Goal: Information Seeking & Learning: Learn about a topic

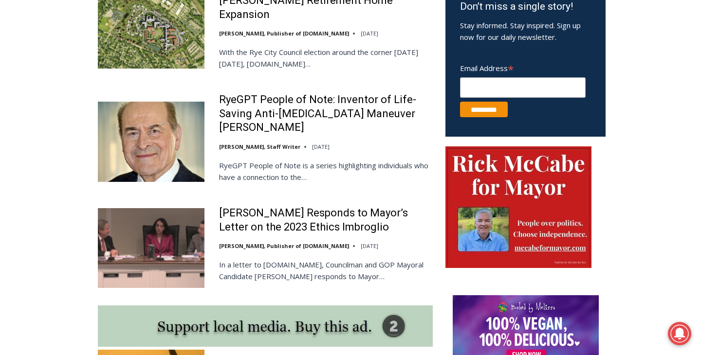
scroll to position [696, 0]
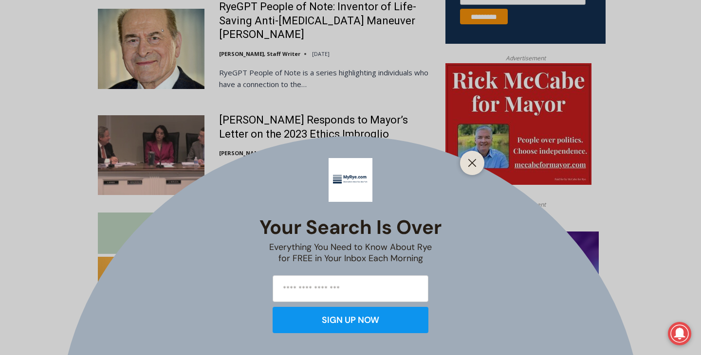
click at [114, 116] on div "Your Search is Over Everything You Need to Know About Rye for FREE in Your Inbo…" at bounding box center [350, 177] width 701 height 355
click at [468, 163] on icon "Close" at bounding box center [472, 163] width 9 height 9
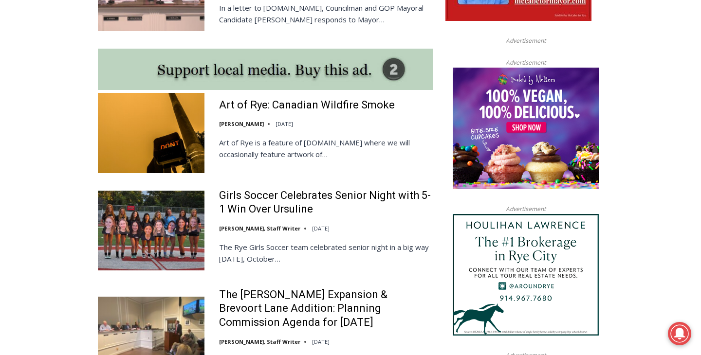
scroll to position [519, 0]
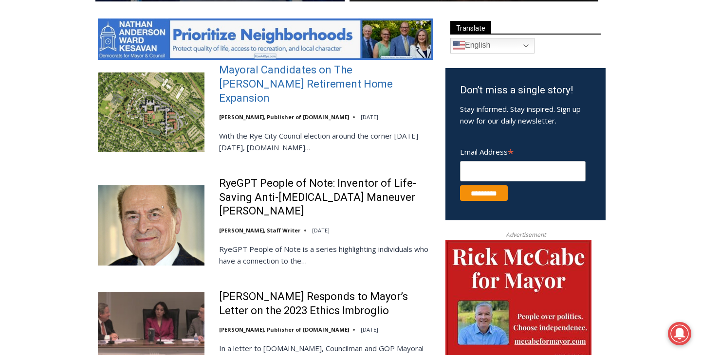
click at [308, 81] on link "Mayoral Candidates on The Osborn Retirement Home Expansion" at bounding box center [326, 84] width 214 height 42
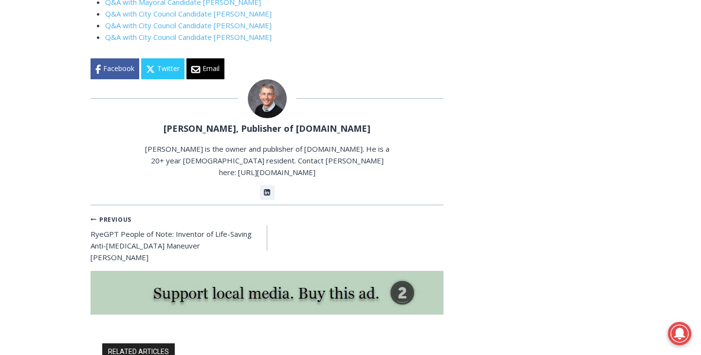
scroll to position [1748, 0]
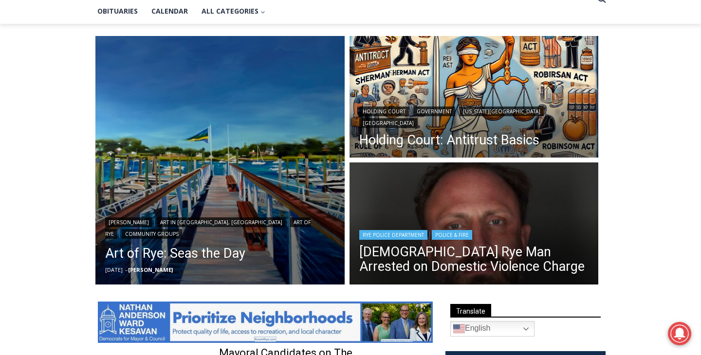
scroll to position [239, 0]
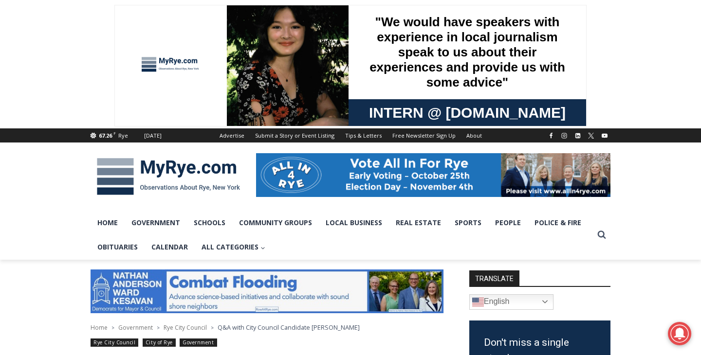
scroll to position [3686, 0]
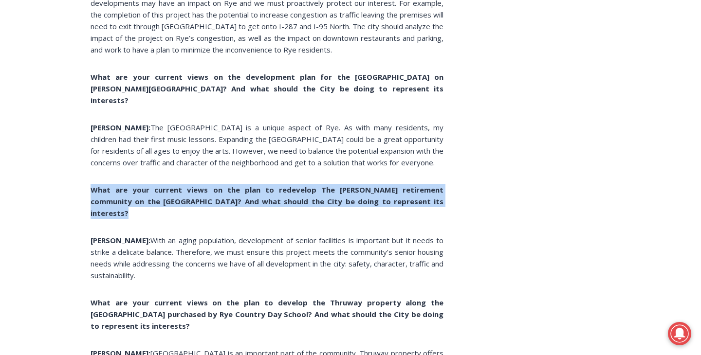
drag, startPoint x: 83, startPoint y: 169, endPoint x: 405, endPoint y: 198, distance: 323.6
copy div "What are your current views on the plan to redevelop The Osborn retirement comm…"
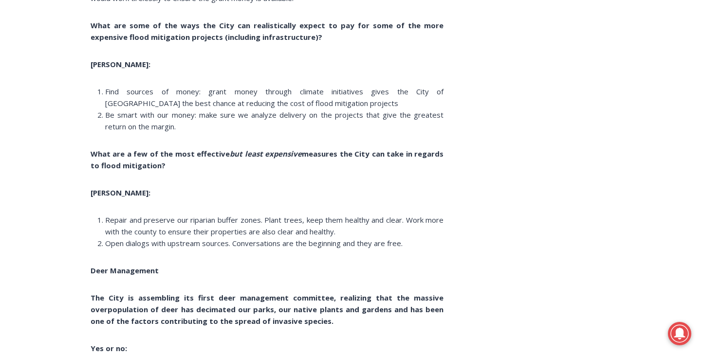
scroll to position [4247, 0]
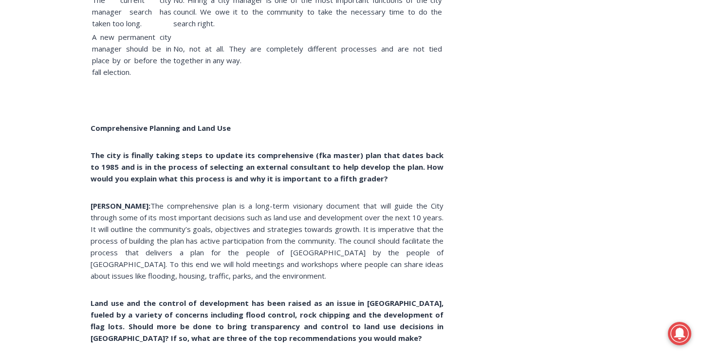
scroll to position [2922, 0]
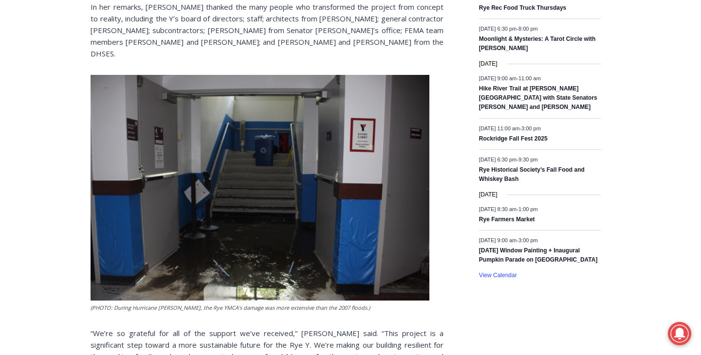
scroll to position [1423, 0]
